Goal: Task Accomplishment & Management: Manage account settings

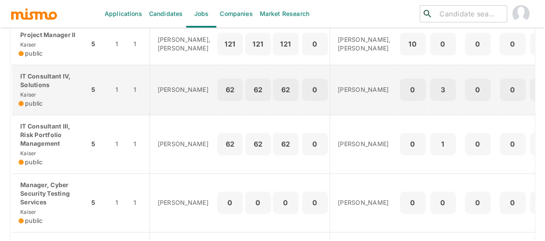
scroll to position [172, 0]
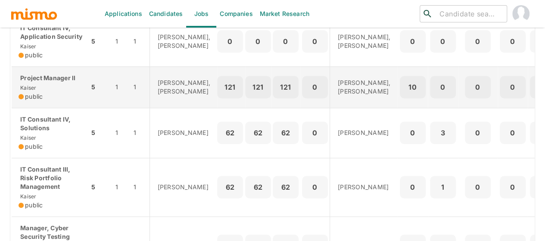
click at [48, 94] on div "Project Manager II Kaiser public" at bounding box center [51, 87] width 64 height 27
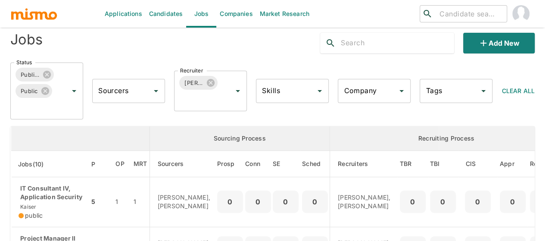
scroll to position [0, 0]
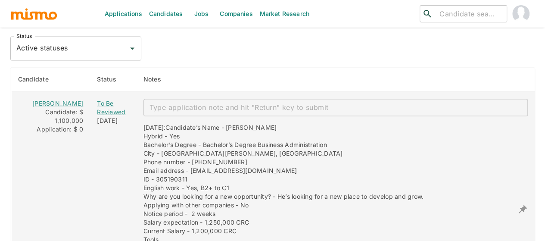
scroll to position [732, 0]
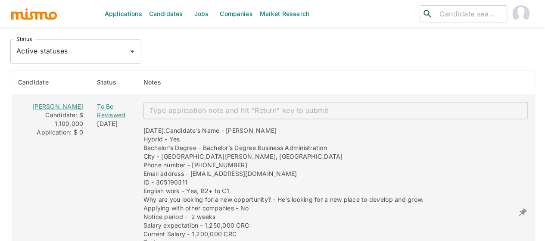
click at [57, 103] on link "[PERSON_NAME]" at bounding box center [57, 105] width 51 height 7
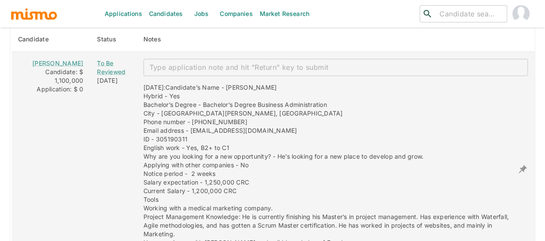
scroll to position [818, 0]
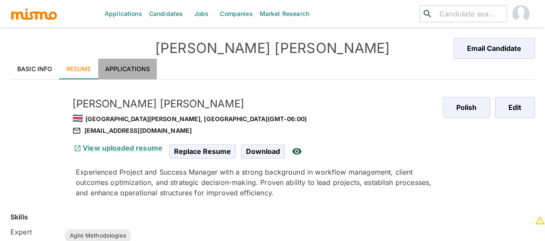
click at [124, 69] on link "Applications" at bounding box center [127, 69] width 59 height 21
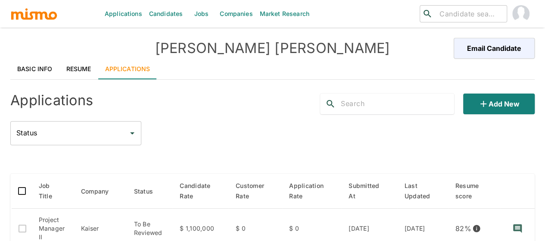
click at [74, 74] on link "Resume" at bounding box center [78, 69] width 39 height 21
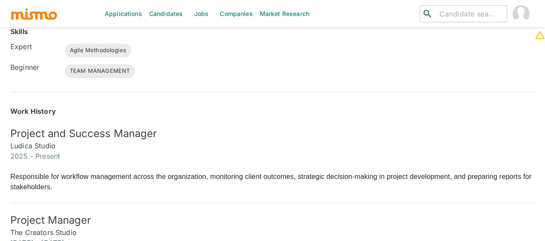
scroll to position [199, 0]
